Goal: Check status: Check status

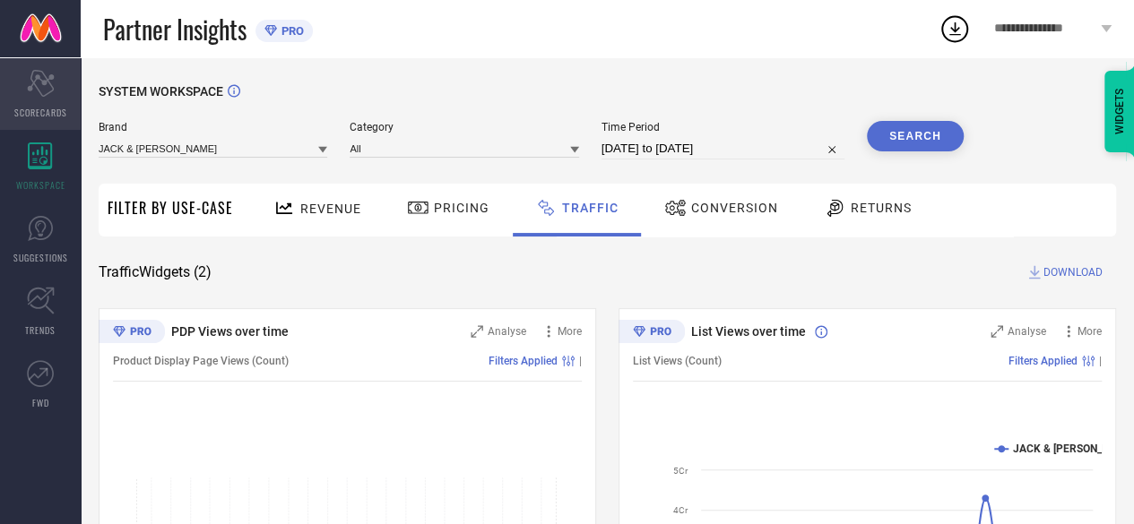
click at [32, 81] on icon at bounding box center [40, 83] width 27 height 27
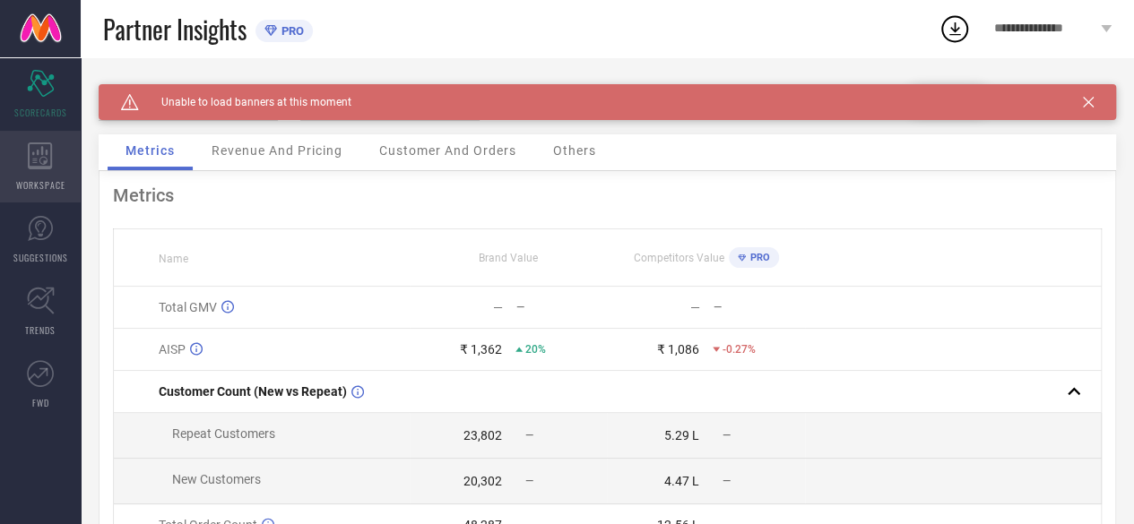
click at [43, 171] on div "WORKSPACE" at bounding box center [40, 167] width 81 height 72
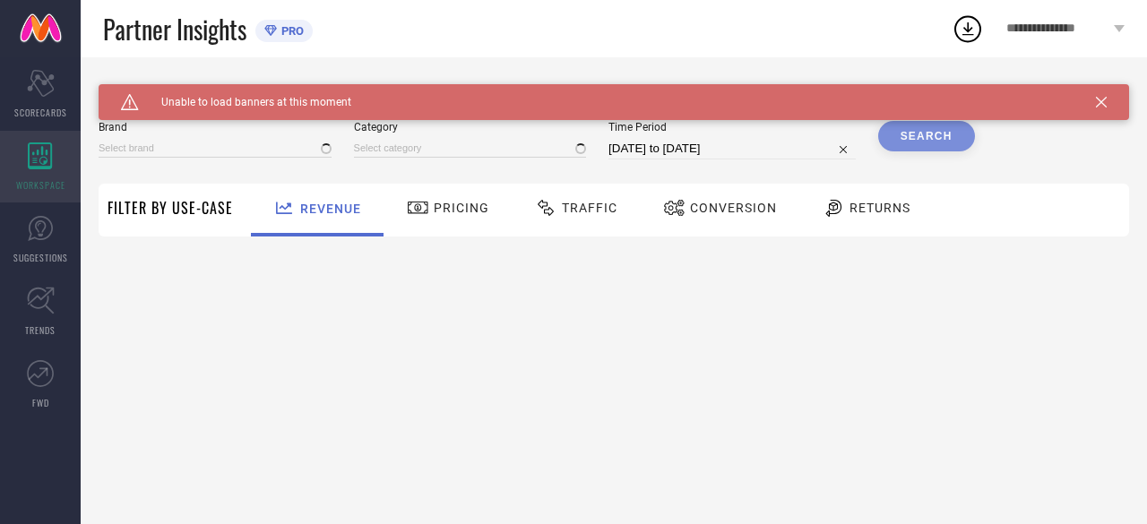
type input "JACK & [PERSON_NAME]"
type input "All"
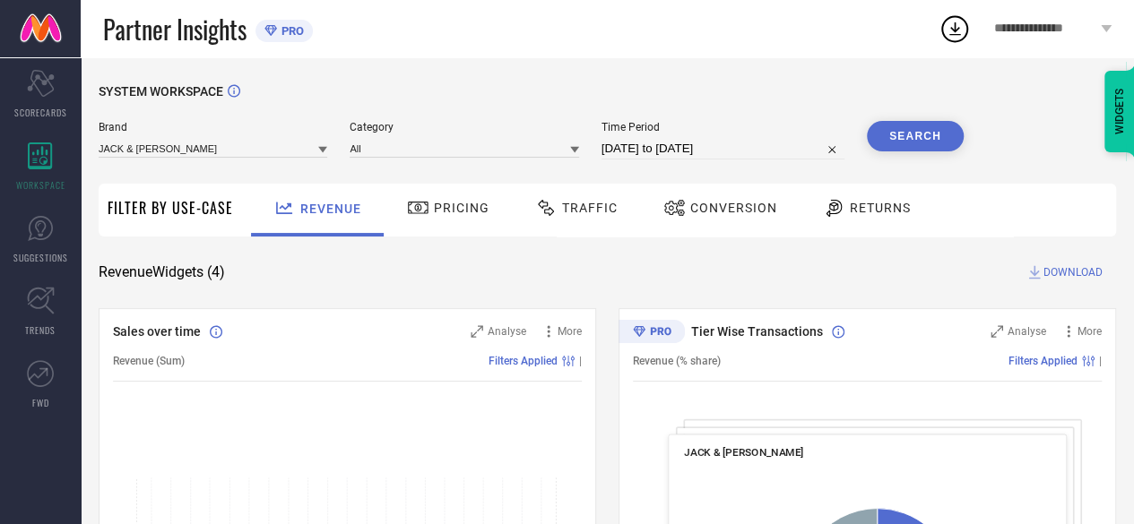
click at [575, 212] on span "Traffic" at bounding box center [590, 208] width 56 height 14
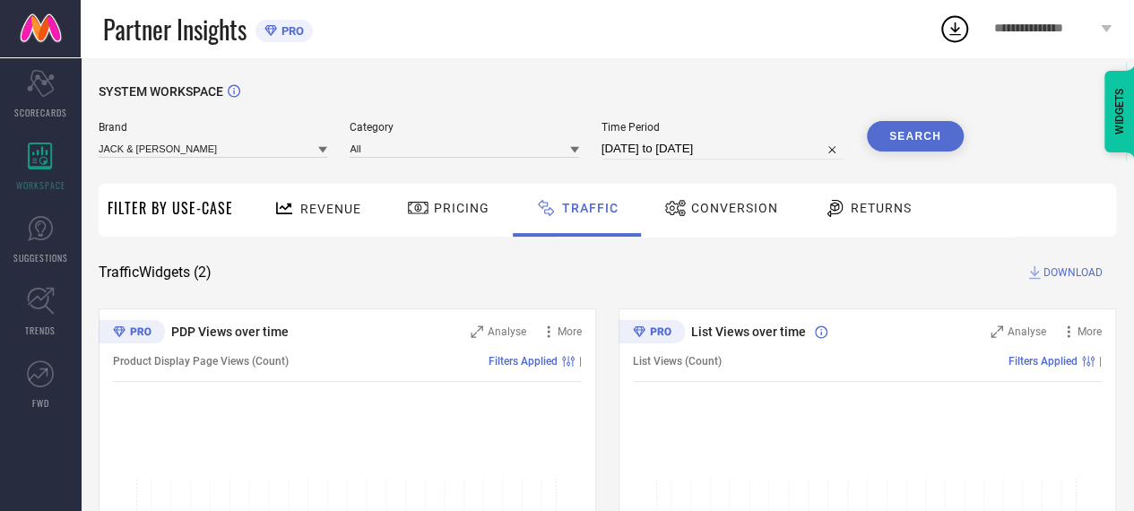
select select "7"
select select "2025"
select select "8"
select select "2025"
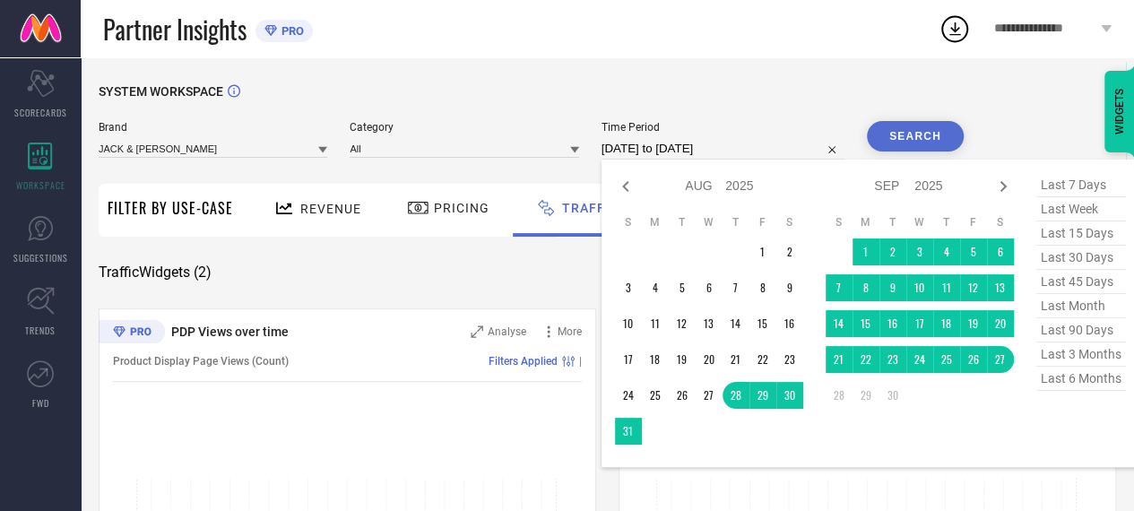
click at [689, 148] on input "[DATE] to [DATE]" at bounding box center [722, 149] width 243 height 22
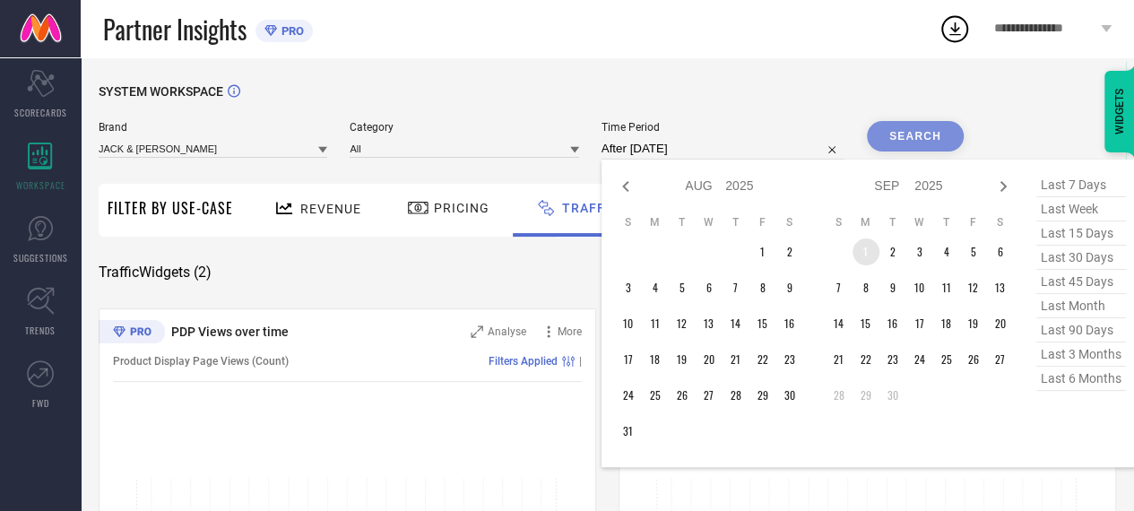
click at [868, 250] on td "1" at bounding box center [865, 251] width 27 height 27
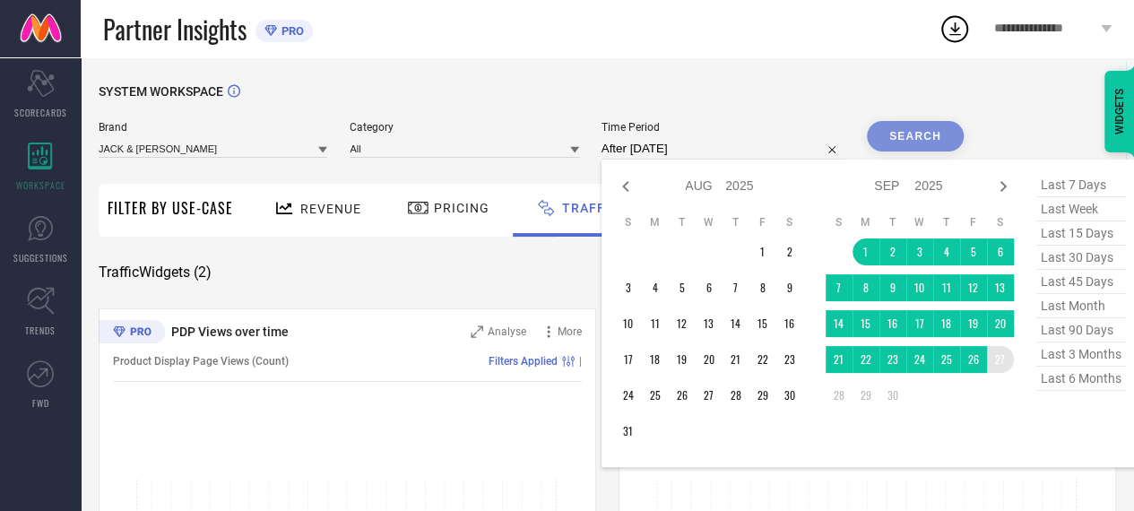
type input "[DATE] to [DATE]"
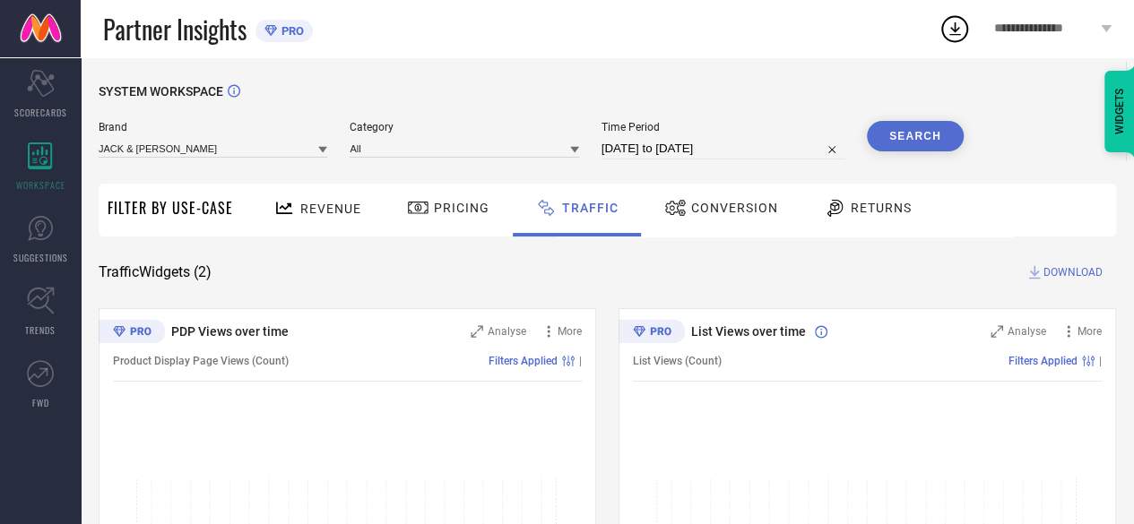
click at [898, 137] on button "Search" at bounding box center [915, 136] width 97 height 30
click at [893, 136] on button "Search" at bounding box center [915, 136] width 97 height 30
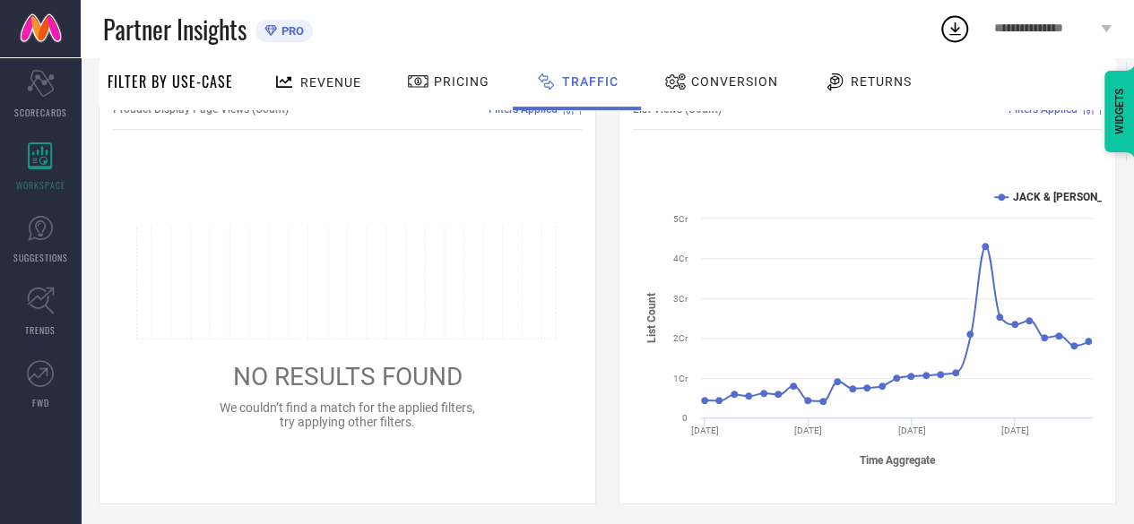
scroll to position [259, 0]
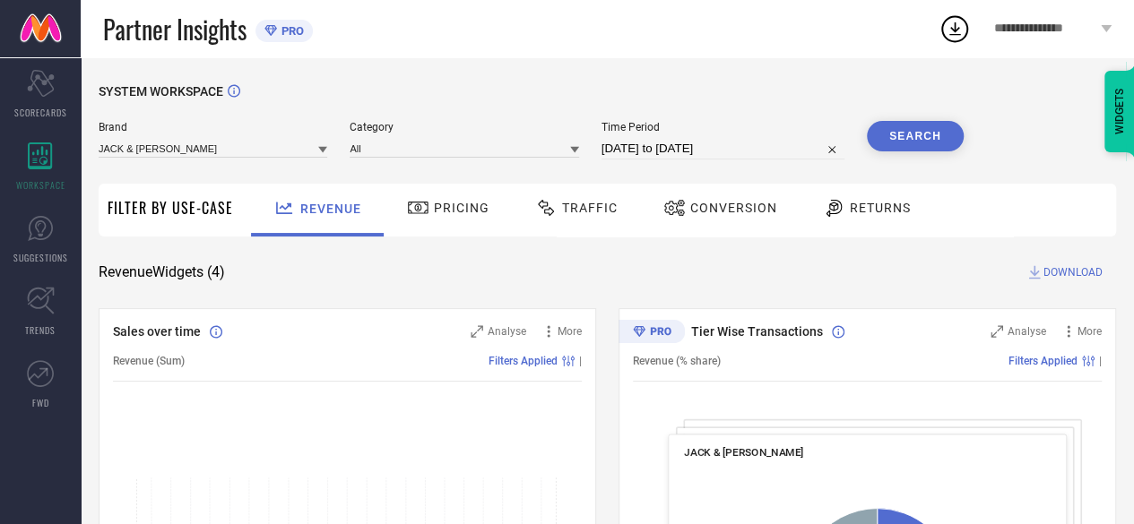
click at [578, 218] on div "Traffic" at bounding box center [576, 208] width 91 height 30
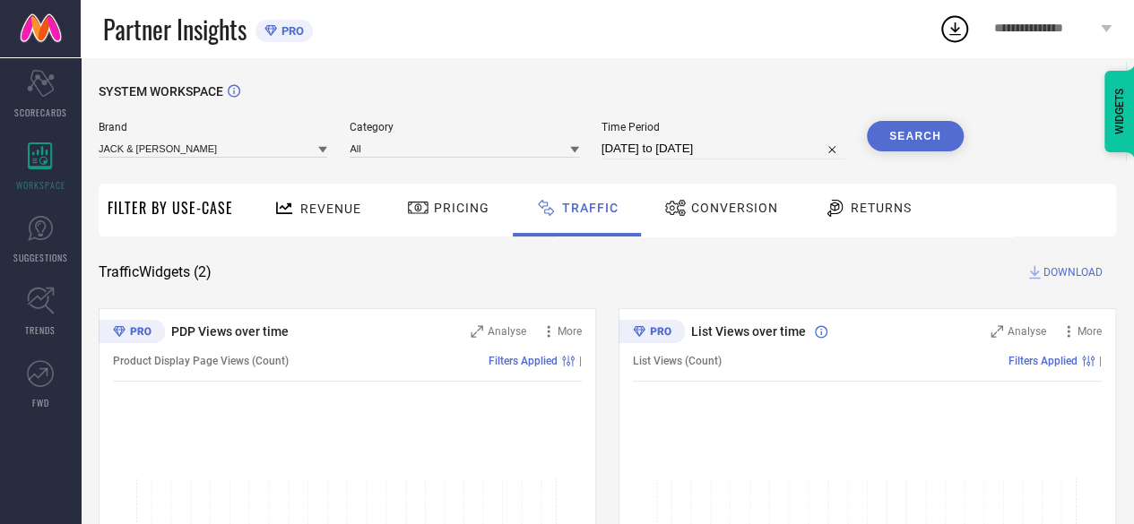
click at [938, 140] on button "Search" at bounding box center [915, 136] width 97 height 30
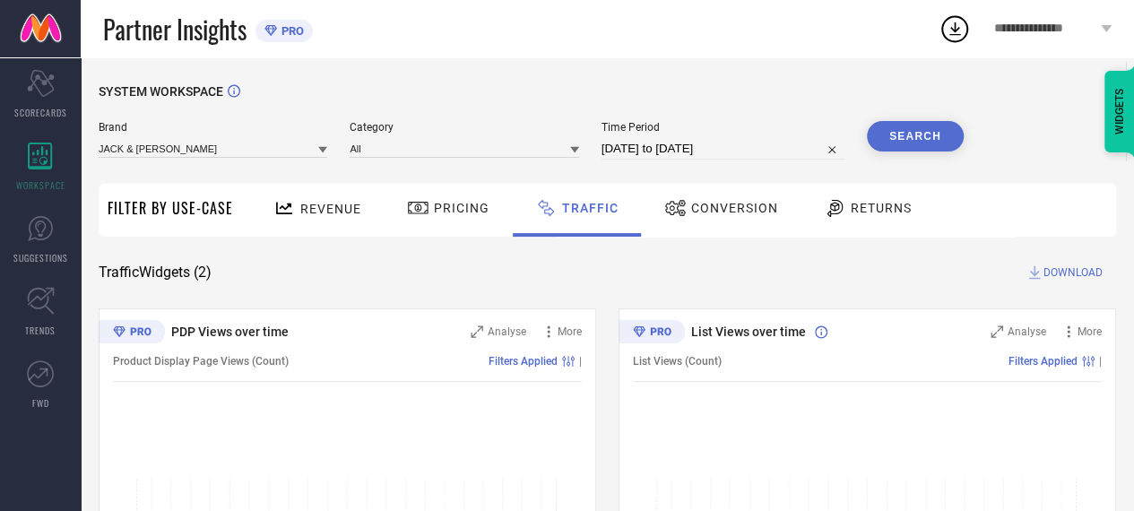
select select "7"
select select "2025"
select select "8"
select select "2025"
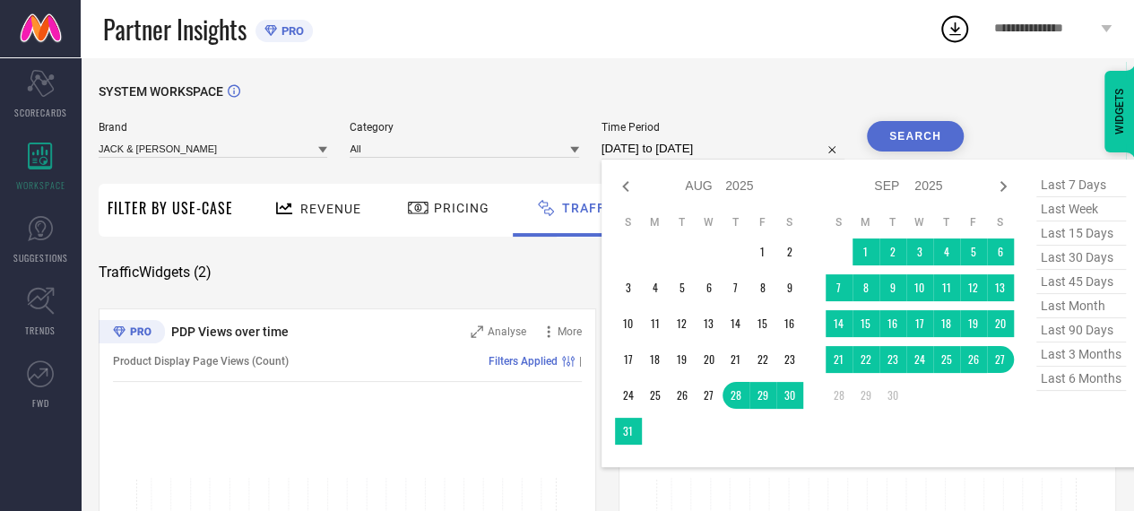
click at [762, 155] on input "[DATE] to [DATE]" at bounding box center [722, 149] width 243 height 22
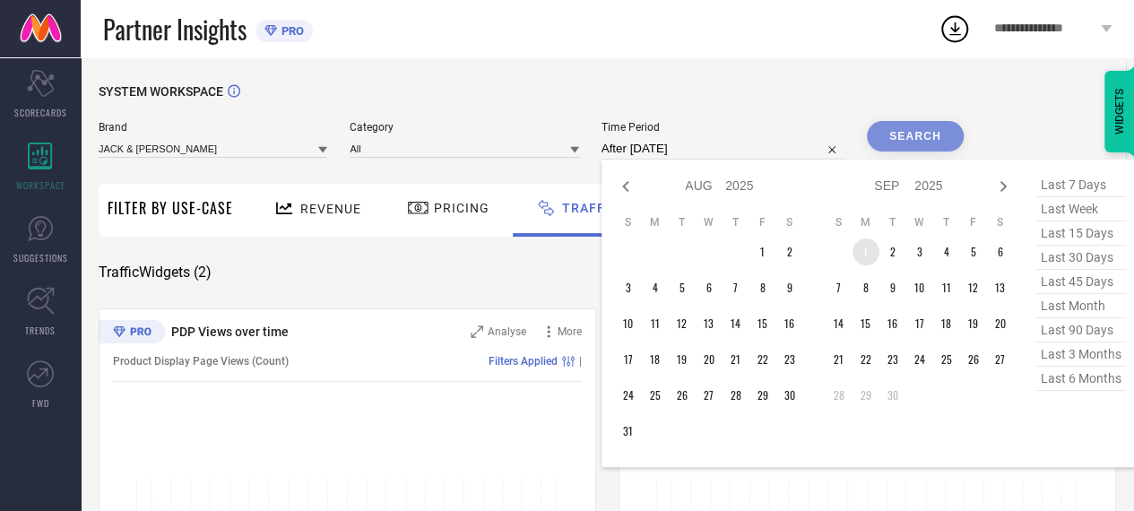
click at [873, 254] on td "1" at bounding box center [865, 251] width 27 height 27
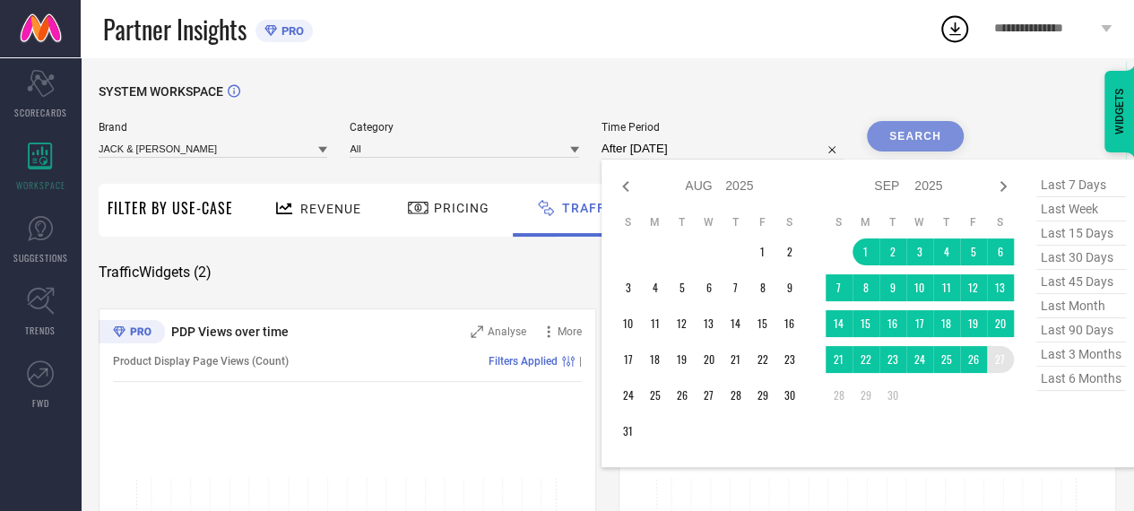
type input "[DATE] to [DATE]"
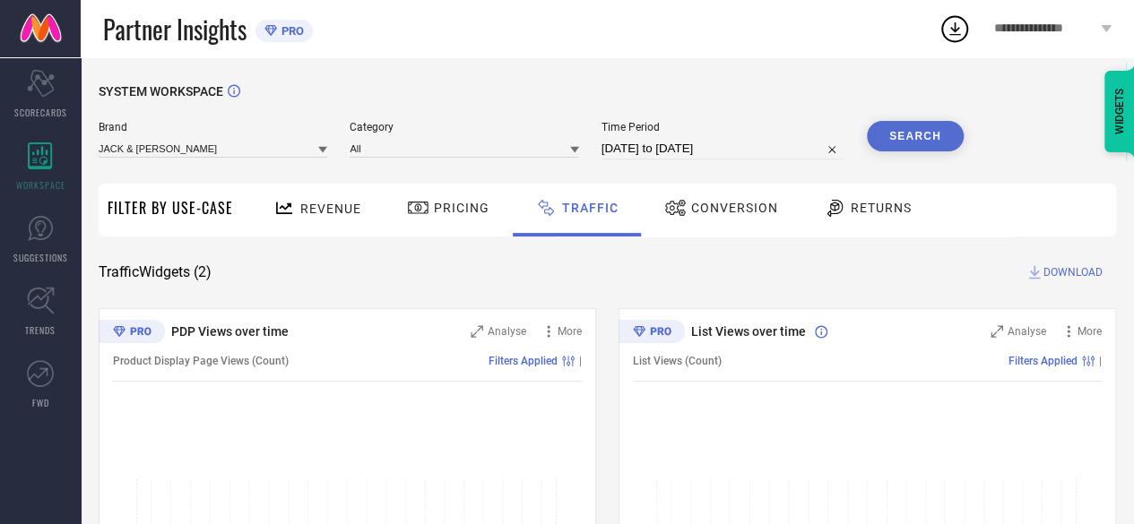
click at [904, 125] on button "Search" at bounding box center [915, 136] width 97 height 30
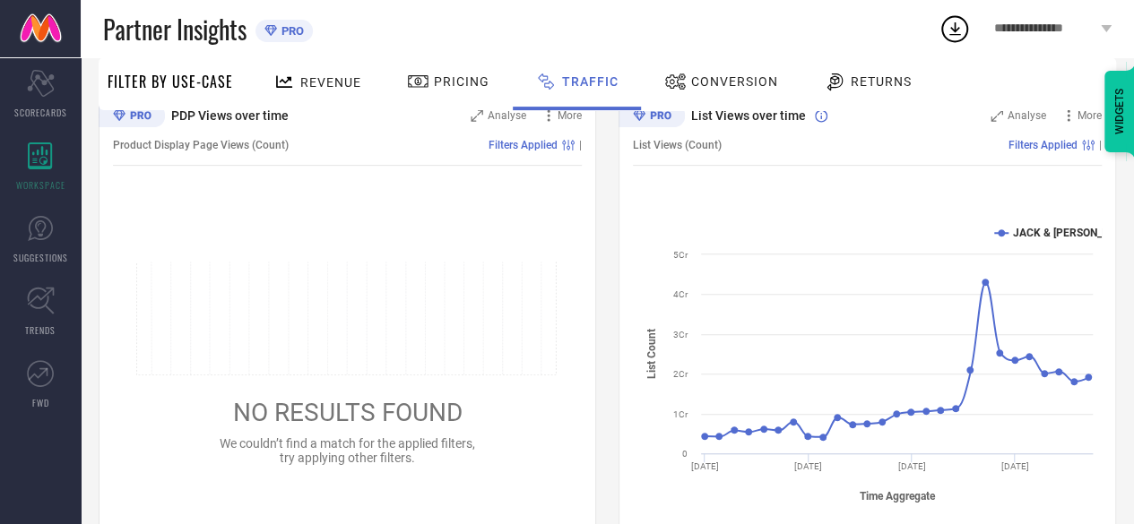
scroll to position [259, 0]
